Goal: Communication & Community: Answer question/provide support

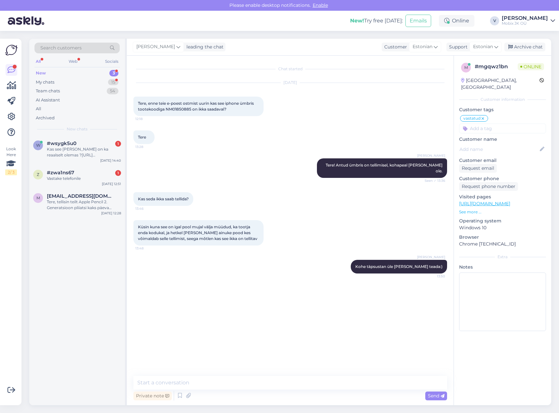
drag, startPoint x: 0, startPoint y: 0, endPoint x: 102, endPoint y: 135, distance: 168.9
click at [102, 135] on div "Search customers All Web Socials New 3 My chats 15 Team chats 54 AI Assistant A…" at bounding box center [77, 87] width 96 height 97
click at [103, 141] on div "#wsygk5u0 1" at bounding box center [84, 144] width 74 height 6
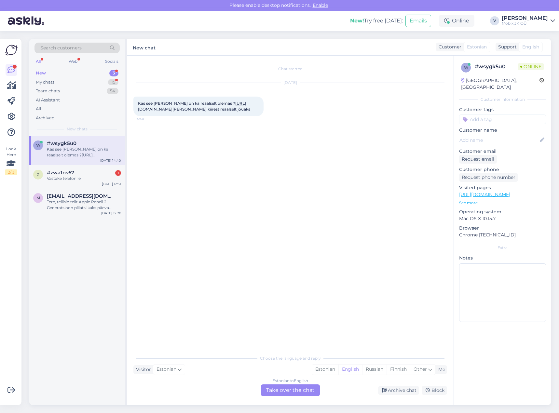
click at [246, 108] on link "[URL][DOMAIN_NAME]" at bounding box center [192, 106] width 108 height 11
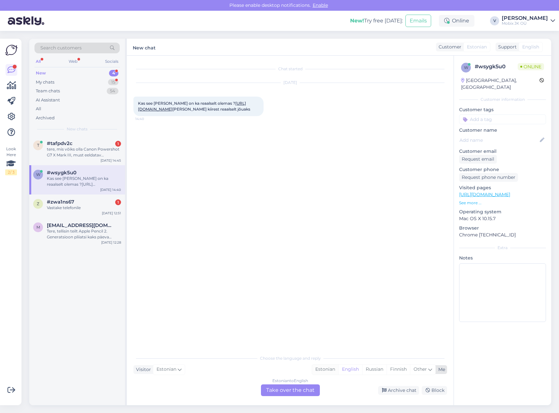
click at [325, 371] on div "Estonian" at bounding box center [325, 370] width 26 height 10
click at [312, 390] on div "Estonian to Estonian Take over the chat" at bounding box center [290, 391] width 59 height 12
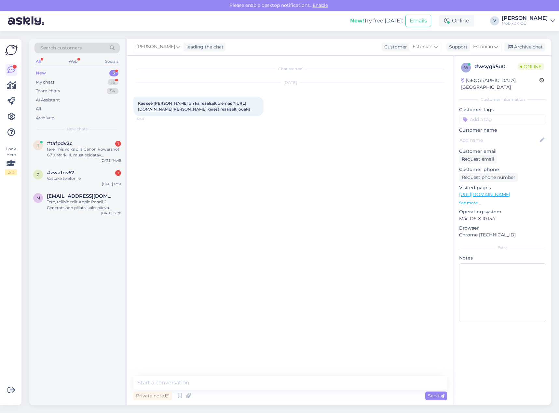
click at [310, 385] on textarea at bounding box center [290, 383] width 314 height 14
type textarea "Tere! Antud [PERSON_NAME] kohapeal ei ole. See on tellimisel."
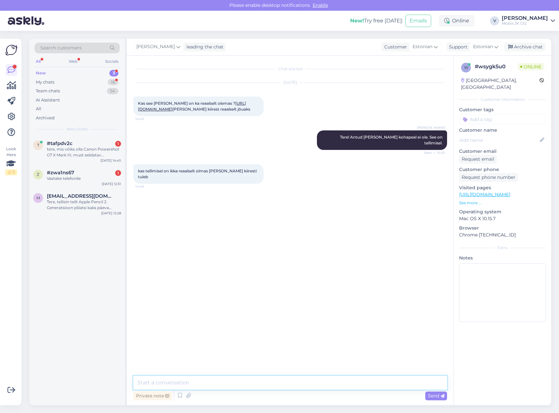
click at [288, 383] on textarea at bounding box center [290, 383] width 314 height 14
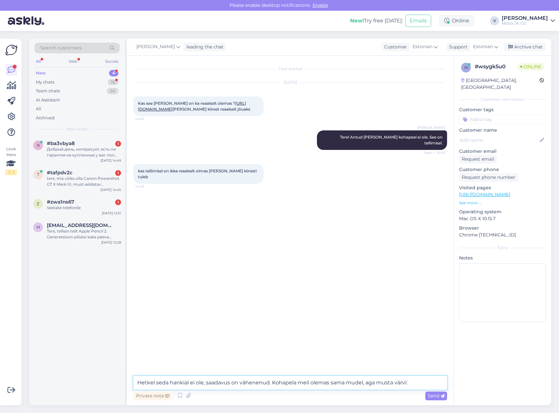
click at [425, 382] on textarea "Hetkel seda hankial ei ole, saadavus on vähenenud. Kohapela meil olemas sama mu…" at bounding box center [290, 383] width 314 height 14
paste textarea "[URL][DOMAIN_NAME]"
type textarea "Hetkel seda hankial ei ole, saadavus on vähenenud. Kohapela meil olemas sama mu…"
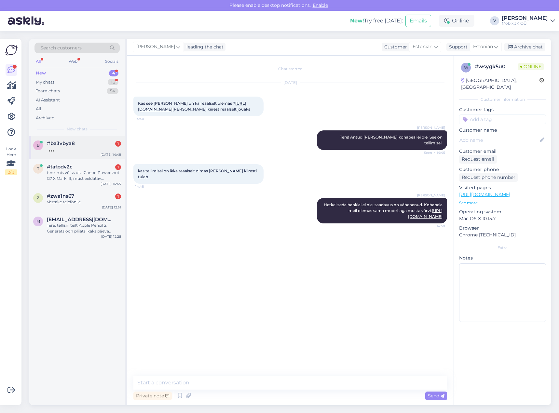
click at [95, 140] on div "b #ba3vbya8 [DATE] 14:49" at bounding box center [77, 147] width 96 height 23
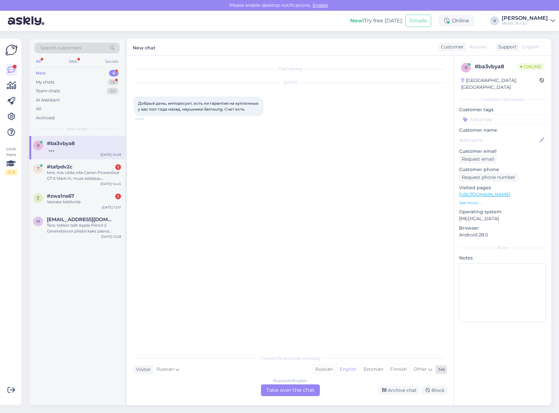
click at [320, 369] on div "Russian" at bounding box center [324, 370] width 24 height 10
click at [309, 385] on div "Russian to Russian Take over the chat" at bounding box center [290, 391] width 59 height 12
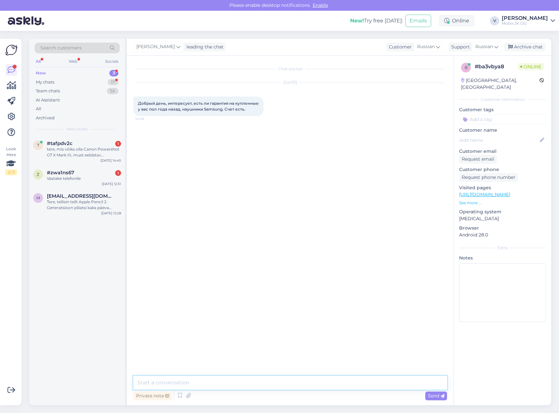
drag, startPoint x: 301, startPoint y: 384, endPoint x: 291, endPoint y: 386, distance: 10.5
click at [300, 385] on textarea at bounding box center [290, 383] width 314 height 14
click at [266, 386] on textarea at bounding box center [290, 383] width 314 height 14
type textarea "Щ"
type textarea "Здравствуйте! Да, конечно. Напишите номер счета или заказа пожалуйста."
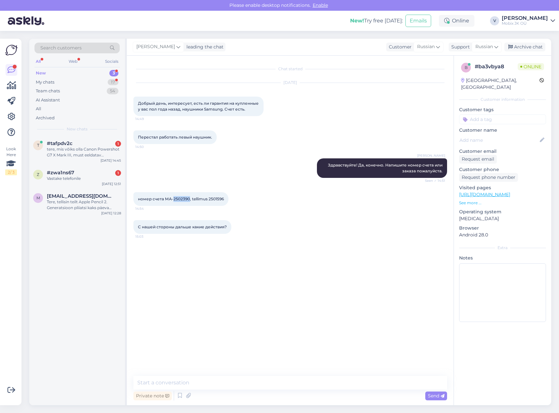
drag, startPoint x: 173, startPoint y: 198, endPoint x: 188, endPoint y: 197, distance: 15.4
click at [188, 197] on span "номер счета МА-2502390, tellimus 2501596" at bounding box center [181, 199] width 86 height 5
copy span "2502390"
click at [249, 384] on textarea at bounding box center [290, 383] width 314 height 14
click at [316, 381] on textarea at bounding box center [290, 383] width 314 height 14
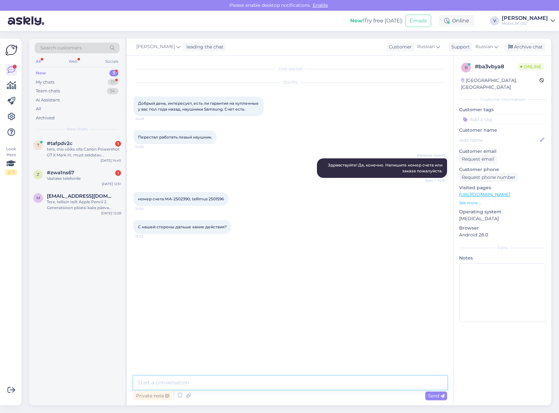
drag, startPoint x: 339, startPoint y: 383, endPoint x: 350, endPoint y: 386, distance: 12.2
click at [340, 384] on textarea at bounding box center [290, 383] width 314 height 14
type textarea "Б"
type textarea "Ь"
type textarea "Будьте добры, отправьте к нам обратно свои наушники. Далее отправим их в гарант…"
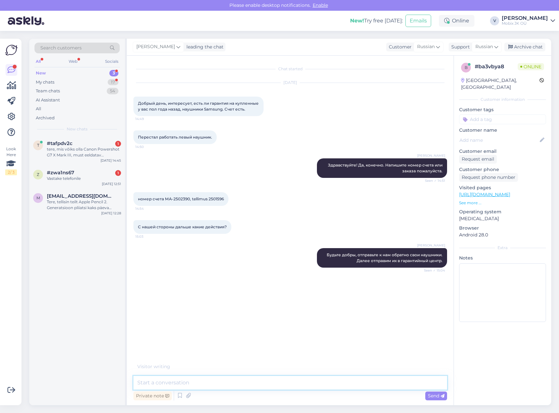
click at [297, 378] on textarea at bounding box center [290, 383] width 314 height 14
click at [292, 381] on textarea at bounding box center [290, 383] width 314 height 14
click at [294, 377] on textarea at bounding box center [290, 383] width 314 height 14
click at [312, 386] on textarea at bounding box center [290, 383] width 314 height 14
type textarea "О"
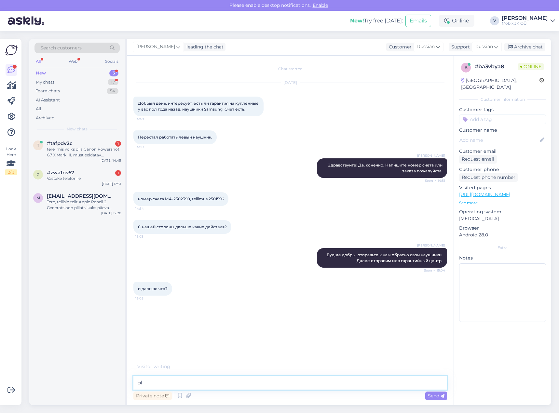
type textarea "Ы"
type textarea "в"
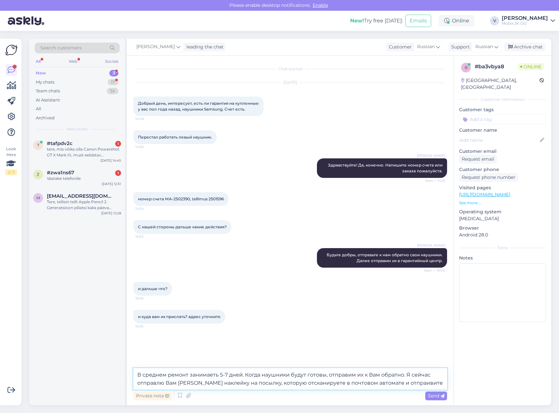
type textarea "В среднем ремонт занимаеть 5-7 дней. Когда наушники будут готовы, отправим их к…"
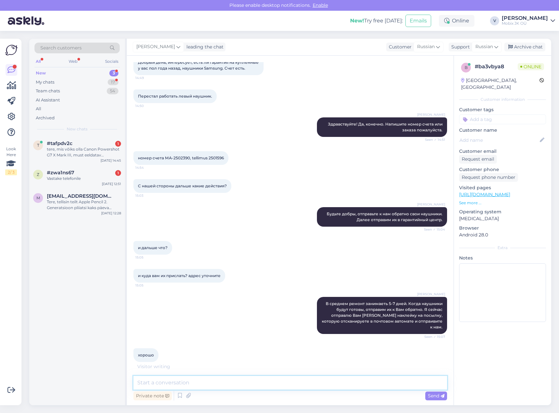
scroll to position [34, 0]
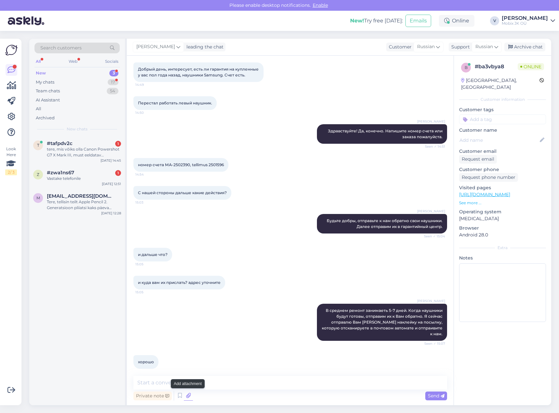
click at [187, 395] on icon at bounding box center [188, 396] width 9 height 10
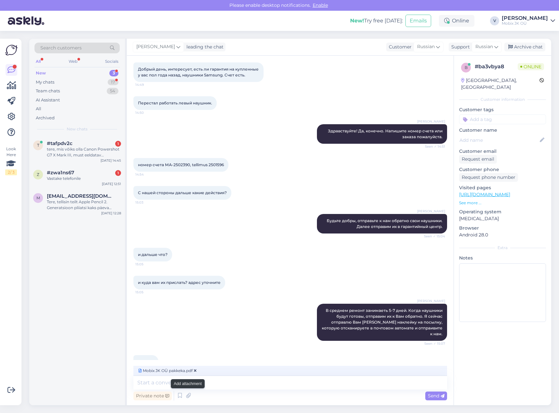
scroll to position [41, 0]
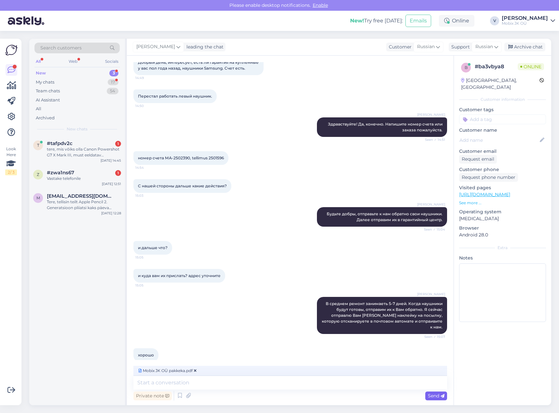
click at [435, 397] on span "Send" at bounding box center [436, 396] width 17 height 6
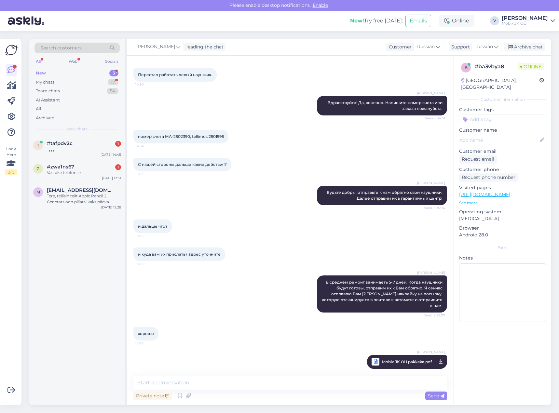
click at [398, 358] on span "Mobix JK OÜ pakkeka.pdf" at bounding box center [407, 362] width 50 height 8
click at [98, 151] on div "hallo?" at bounding box center [84, 149] width 74 height 6
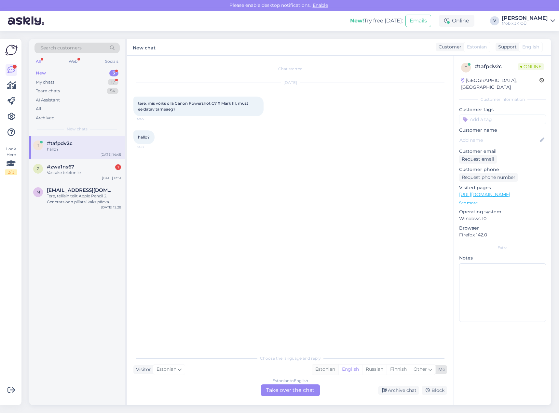
click at [328, 367] on div "Estonian" at bounding box center [325, 370] width 26 height 10
click at [310, 388] on div "Estonian to Estonian Take over the chat" at bounding box center [290, 391] width 59 height 12
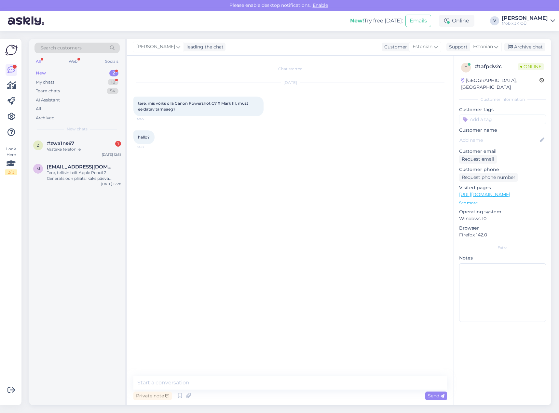
click at [309, 385] on textarea at bounding box center [290, 383] width 314 height 14
click at [234, 383] on textarea "Tere, antud mudeli tarne meie lattu on hetkel teadmata. Kaamerad on tellitud, a…" at bounding box center [290, 378] width 314 height 21
click at [239, 383] on textarea "Tere, antud mudeli tarne meie lattu on hetkel teadmata. Kaamerad on tellitud, a…" at bounding box center [290, 378] width 314 height 21
click at [257, 384] on textarea "Tere, antud mudeli tarne meie lattu on hetkel teadmata. Kaamerad on tellitud, a…" at bounding box center [290, 378] width 314 height 21
type textarea "Tere, antud mudeli tarne meie lattu on hetkel teadmata. Kaamerad on tellitud, a…"
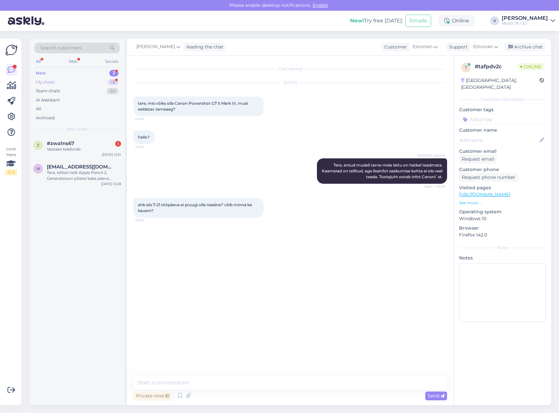
click at [101, 80] on div "My chats 18" at bounding box center [76, 82] width 85 height 9
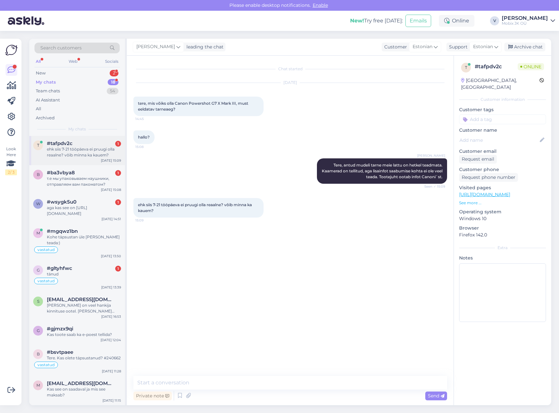
click at [94, 145] on div "#tafpdv2c 1" at bounding box center [84, 144] width 74 height 6
click at [264, 385] on textarea at bounding box center [290, 383] width 314 height 14
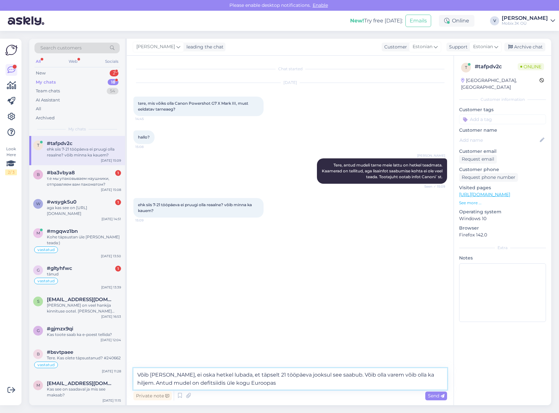
type textarea "Võib [PERSON_NAME], ei oska hetkel lubada, et täpselt 21 tööpäeva jooksul see s…"
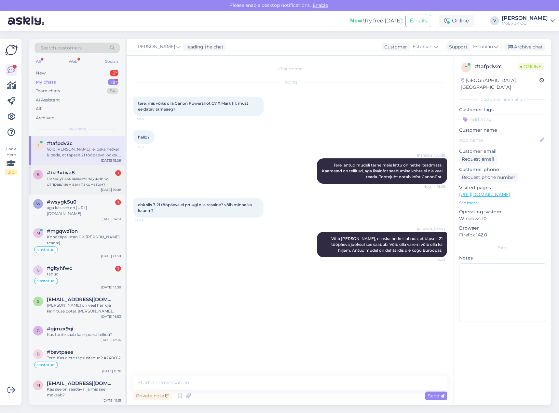
click at [111, 178] on div "т.е мы упаковываем наушники, отправляем вам пакоматом?" at bounding box center [84, 182] width 74 height 12
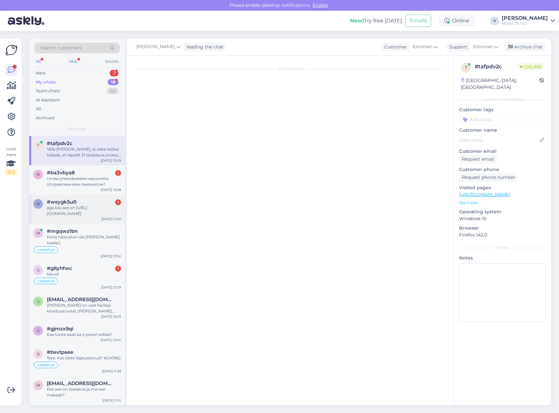
scroll to position [96, 0]
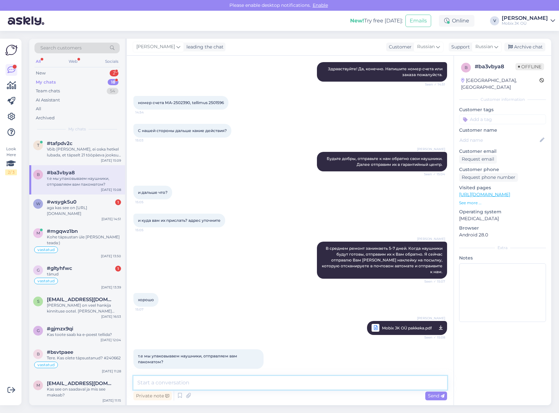
click at [294, 386] on textarea at bounding box center [290, 383] width 314 height 14
click at [292, 380] on textarea at bounding box center [290, 383] width 314 height 14
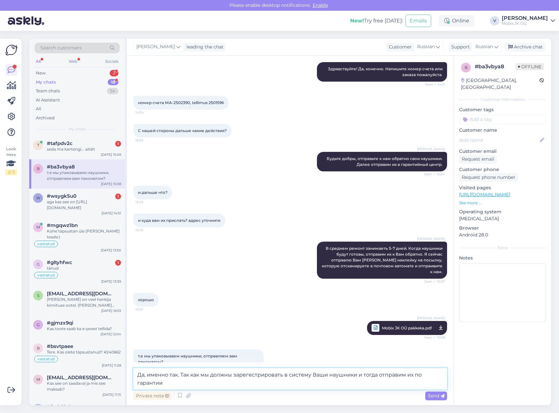
type textarea "Да, именно так. Так как мы должны зарегестрировать в систему Ваши наушники и то…"
click at [280, 386] on textarea "Да, именно так. Так как мы должны зарегестрировать в систему Ваши наушники и то…" at bounding box center [290, 378] width 314 height 21
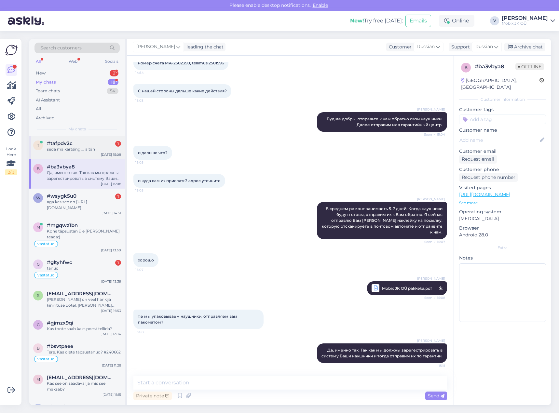
click at [111, 148] on div "seda ma kartsingi... aitäh" at bounding box center [84, 149] width 74 height 6
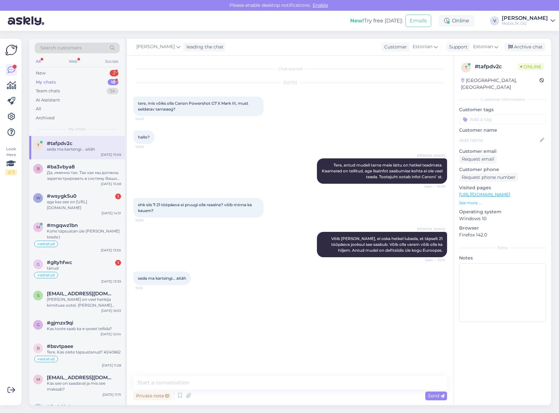
scroll to position [0, 0]
click at [269, 378] on textarea at bounding box center [290, 383] width 314 height 14
click at [56, 177] on div "Да, именно так. Так как мы должны зарегестрировать в систему Ваши наушники и то…" at bounding box center [84, 176] width 74 height 12
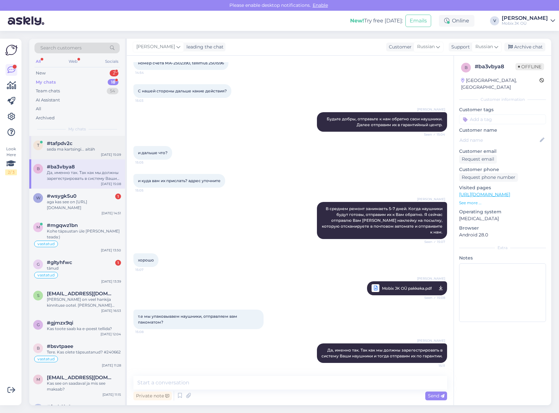
click at [72, 150] on div "seda ma kartsingi... aitäh" at bounding box center [84, 149] width 74 height 6
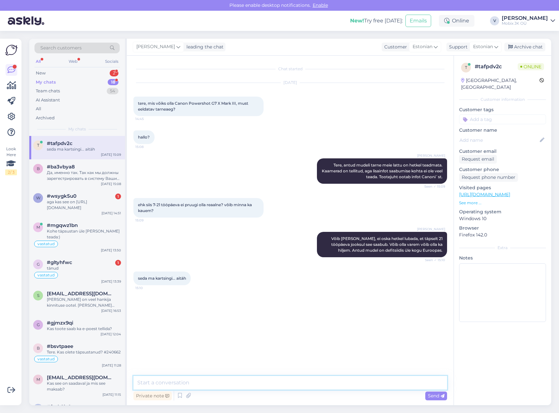
click at [203, 379] on textarea at bounding box center [290, 383] width 314 height 14
click at [244, 376] on textarea at bounding box center [290, 383] width 314 height 14
type textarea "З"
type textarea "Palun!"
click at [478, 115] on input at bounding box center [502, 120] width 87 height 10
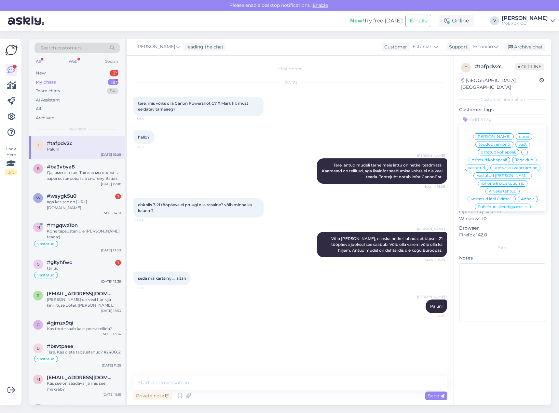
click at [485, 166] on span "vastatud" at bounding box center [476, 168] width 17 height 4
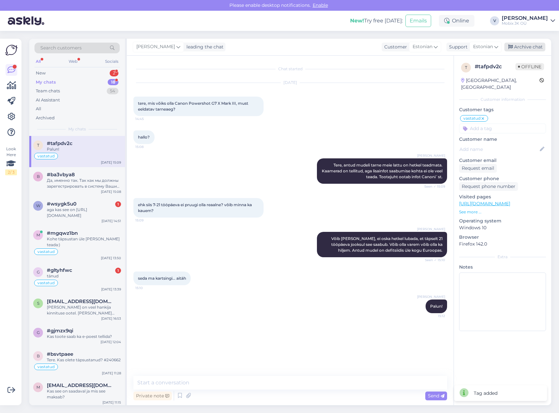
click at [535, 46] on div "Archive chat" at bounding box center [524, 47] width 41 height 9
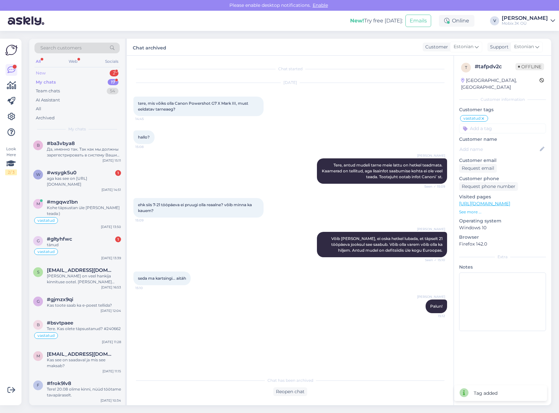
click at [114, 71] on div "2" at bounding box center [114, 73] width 9 height 7
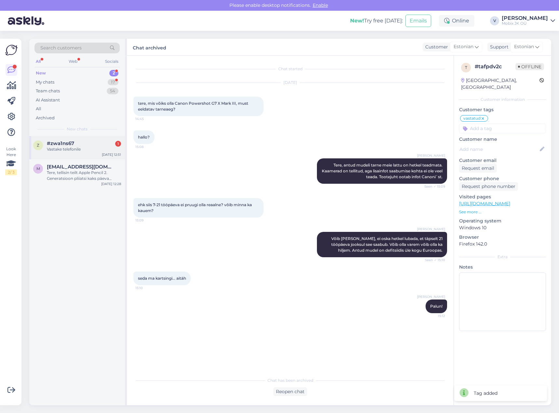
click at [115, 147] on div "Vastake telefonile" at bounding box center [84, 149] width 74 height 6
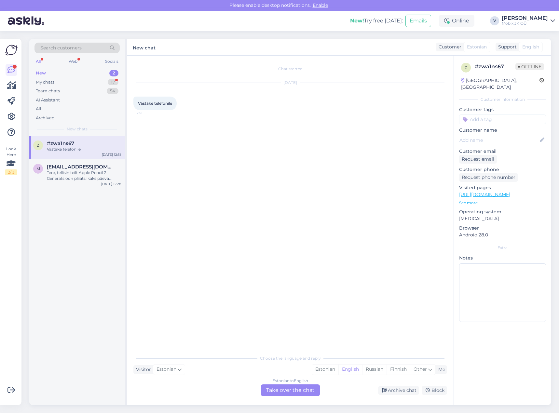
click at [99, 70] on div "New 2" at bounding box center [76, 73] width 85 height 9
click at [112, 81] on div "17" at bounding box center [113, 82] width 11 height 7
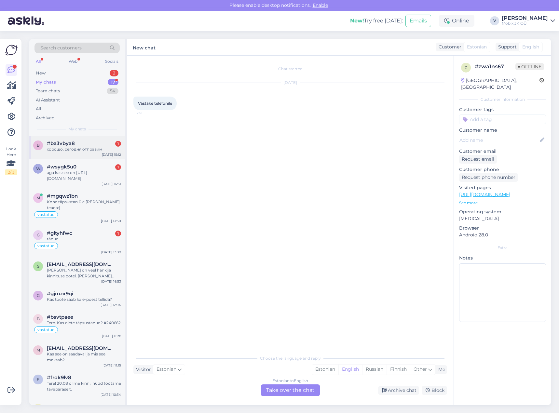
click at [98, 152] on div "хорошо, сегодня отправим" at bounding box center [84, 149] width 74 height 6
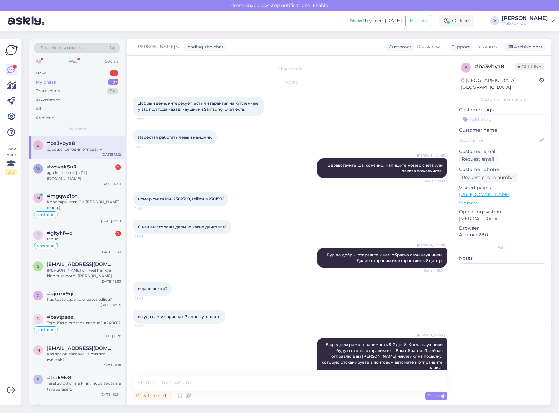
scroll to position [164, 0]
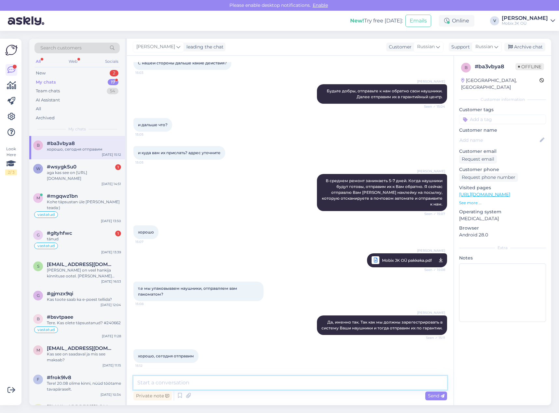
click at [284, 378] on textarea at bounding box center [290, 383] width 314 height 14
type textarea "Спасибо, будем ждать."
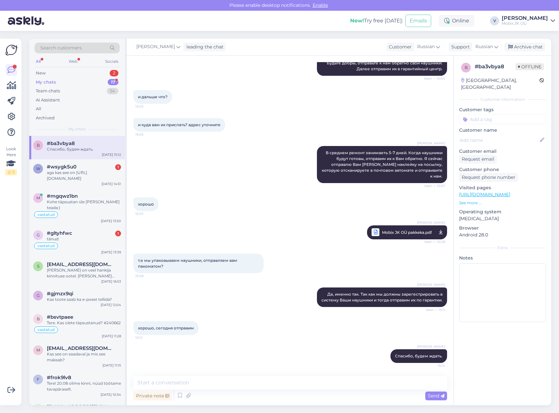
click at [495, 115] on input at bounding box center [502, 120] width 87 height 10
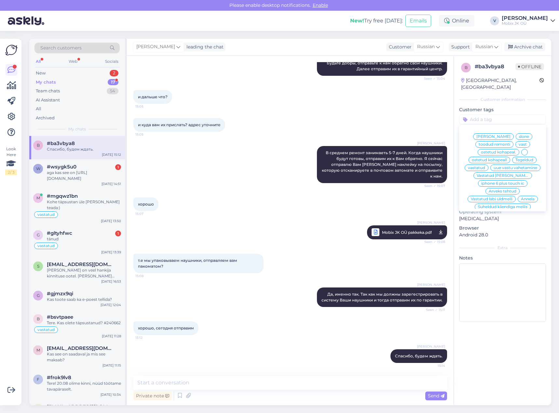
click at [485, 166] on span "vastatud" at bounding box center [476, 168] width 17 height 4
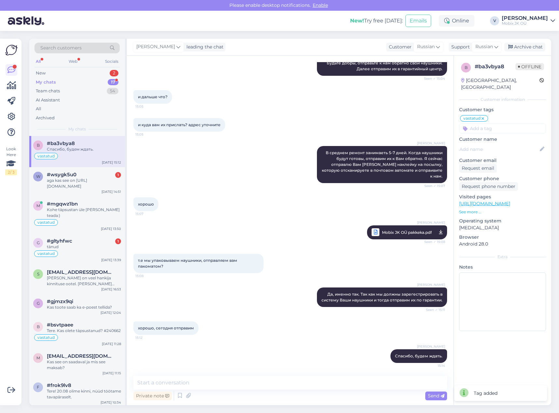
drag, startPoint x: 524, startPoint y: 48, endPoint x: 153, endPoint y: 151, distance: 385.0
click at [523, 48] on div "Archive chat" at bounding box center [524, 47] width 41 height 9
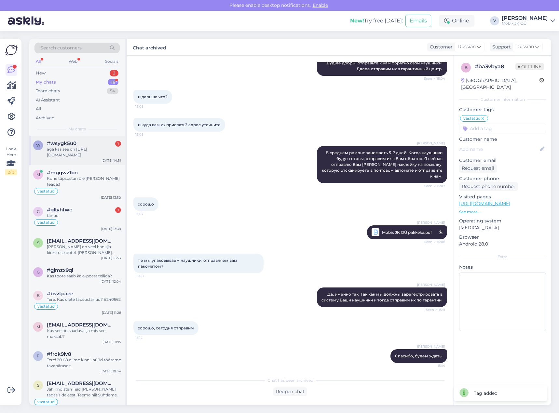
click at [92, 151] on div "aga kas see on [URL][DOMAIN_NAME]" at bounding box center [84, 152] width 74 height 12
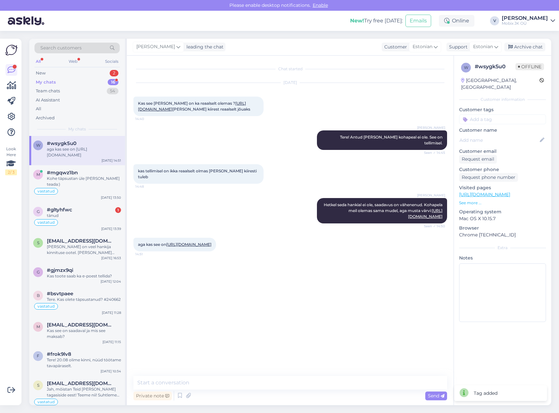
click at [211, 243] on link "[URL][DOMAIN_NAME]" at bounding box center [188, 244] width 45 height 5
click at [311, 378] on textarea at bounding box center [290, 383] width 314 height 14
type textarea "Kohapeal ei ole."
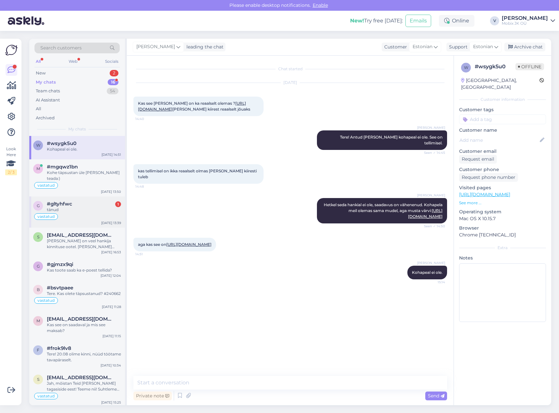
click at [82, 201] on div "#gltyhfwc 1" at bounding box center [84, 204] width 74 height 6
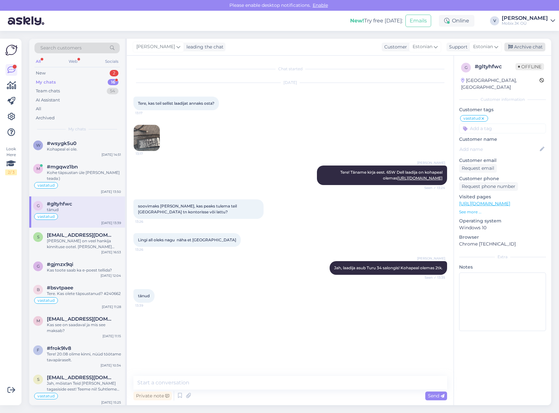
click at [515, 49] on div "Archive chat" at bounding box center [524, 47] width 41 height 9
